Goal: Task Accomplishment & Management: Use online tool/utility

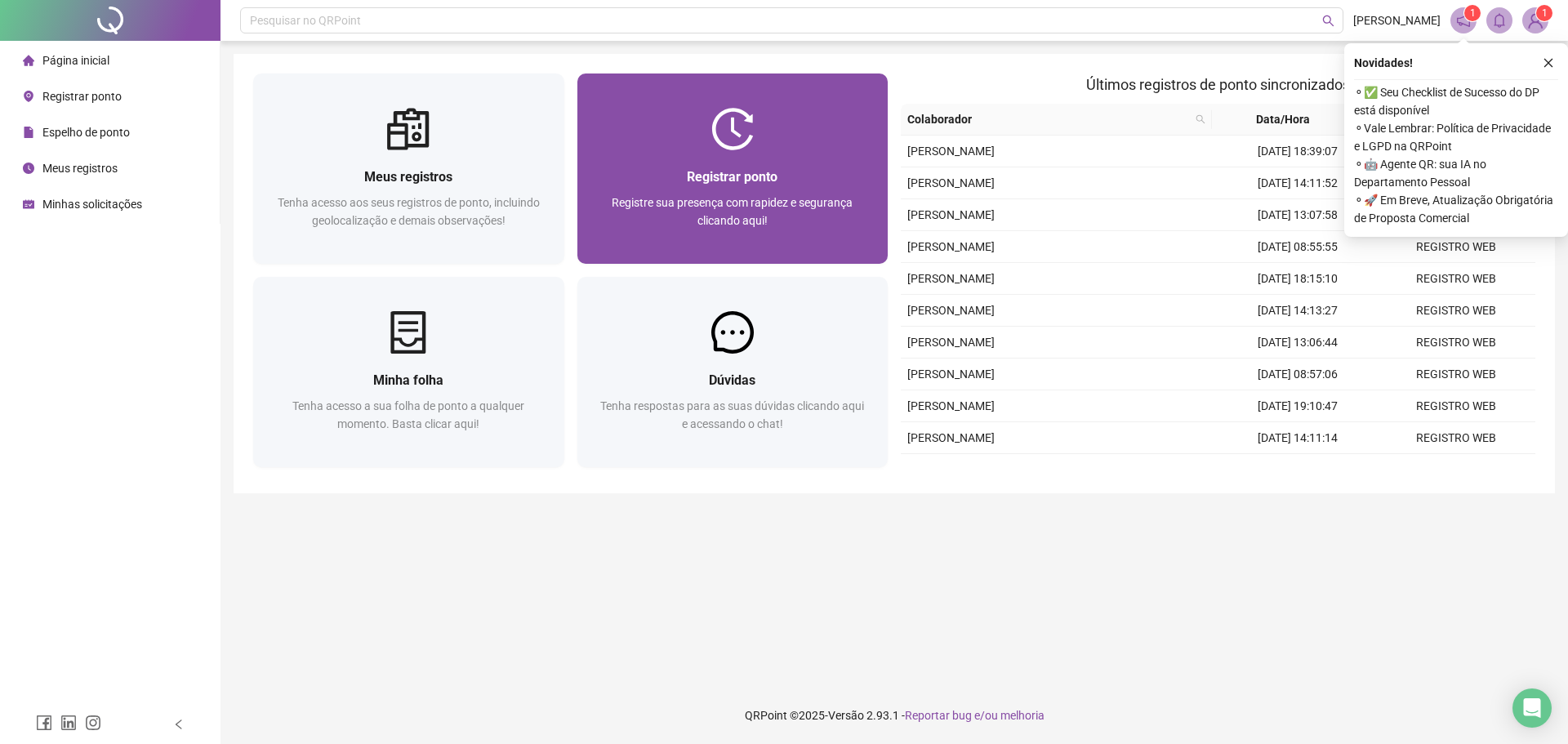
click at [741, 160] on div "Registrar ponto Registre sua presença com rapidez e segurança clicando aqui!" at bounding box center [732, 207] width 311 height 114
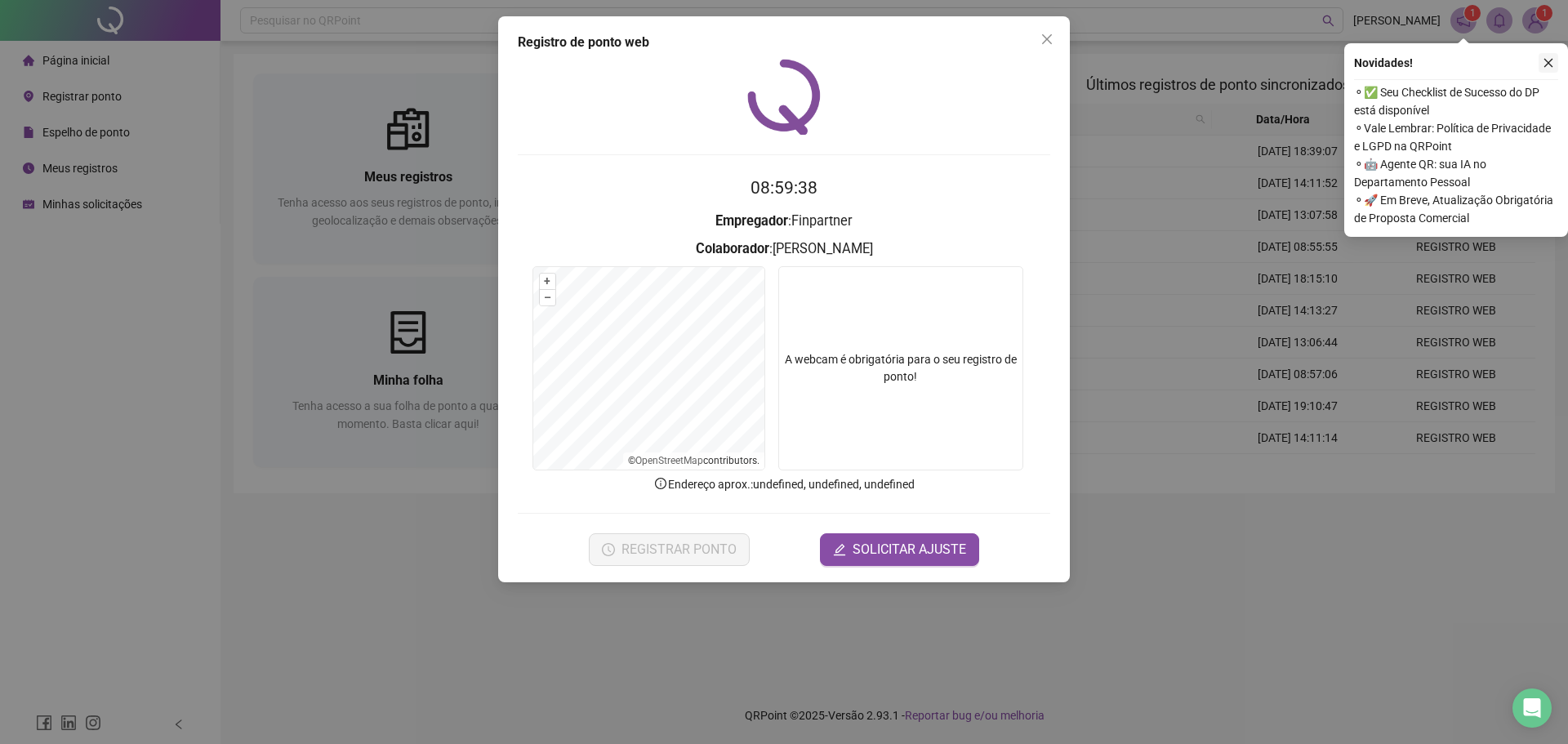
click at [1546, 64] on icon "close" at bounding box center [1548, 63] width 11 height 11
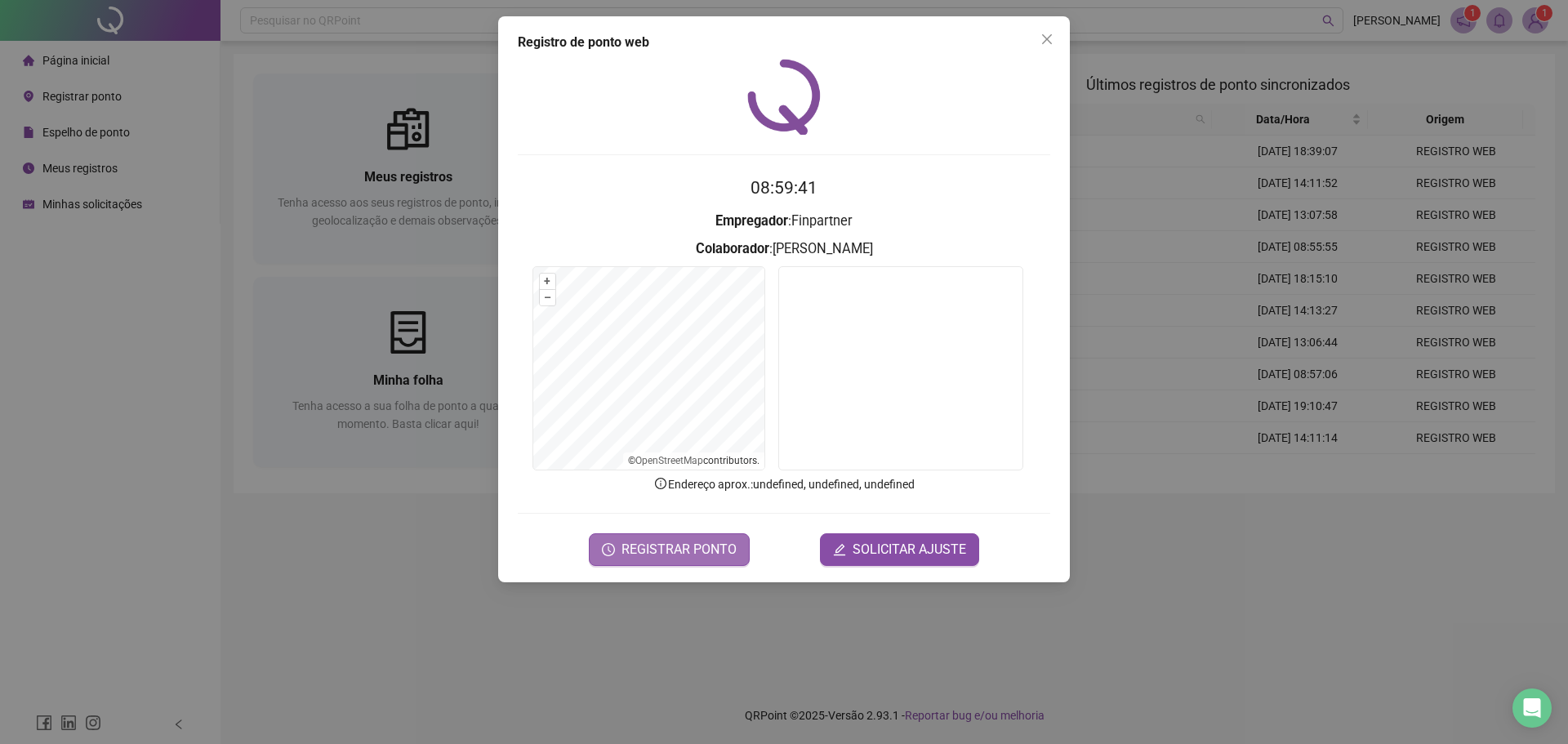
click at [714, 558] on span "REGISTRAR PONTO" at bounding box center [678, 550] width 115 height 20
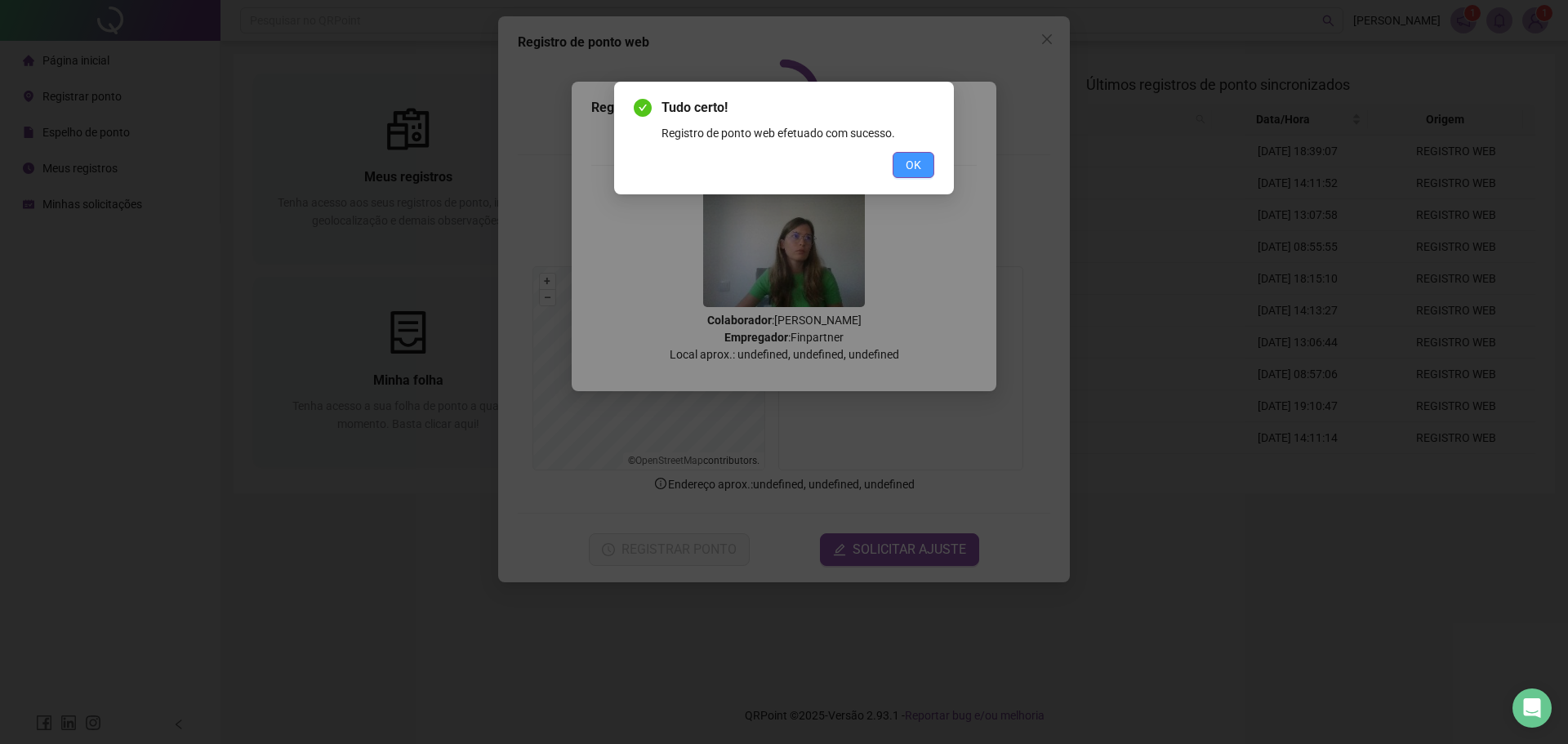
click at [899, 177] on button "OK" at bounding box center [913, 165] width 42 height 26
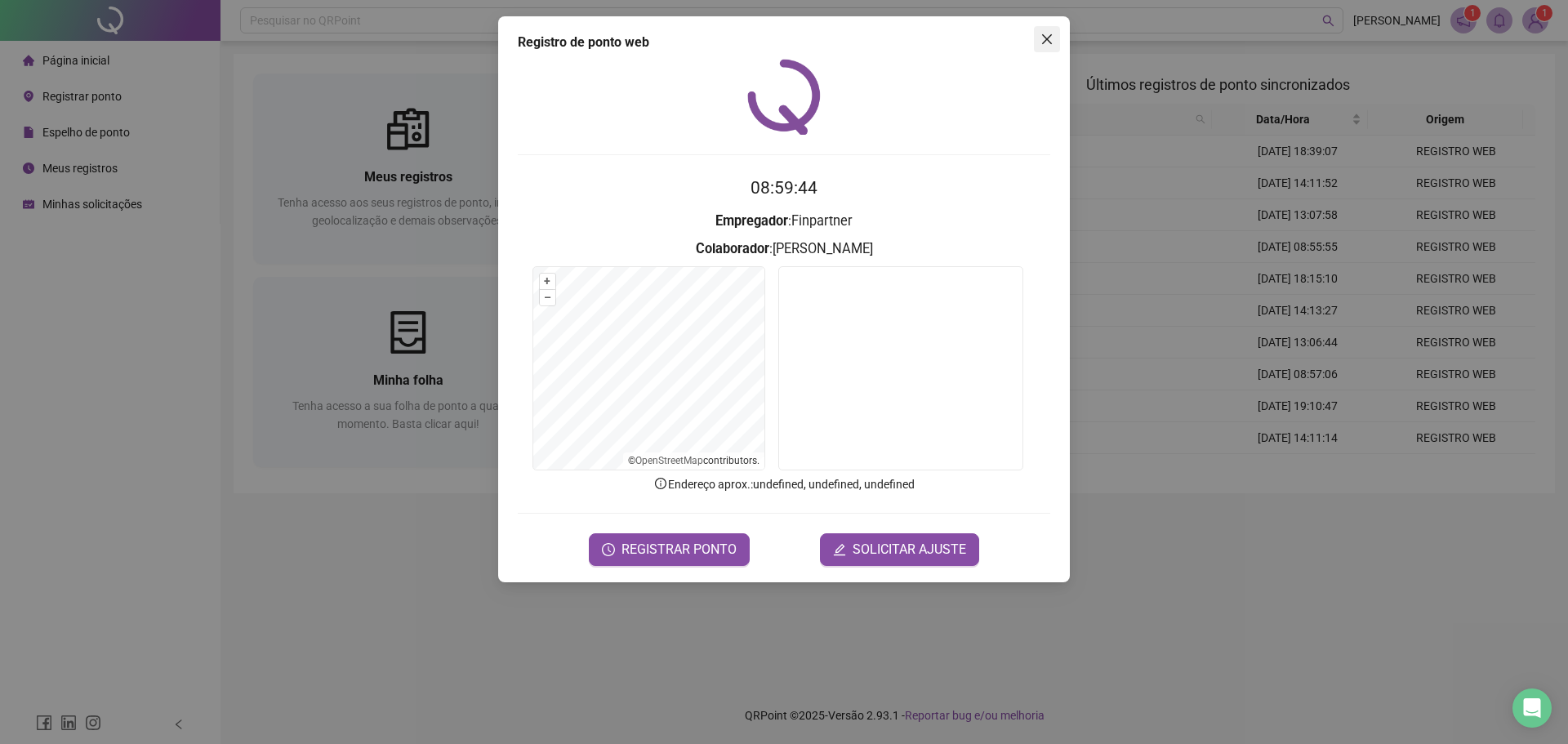
click at [1046, 38] on icon "close" at bounding box center [1047, 39] width 10 height 10
